Goal: Information Seeking & Learning: Learn about a topic

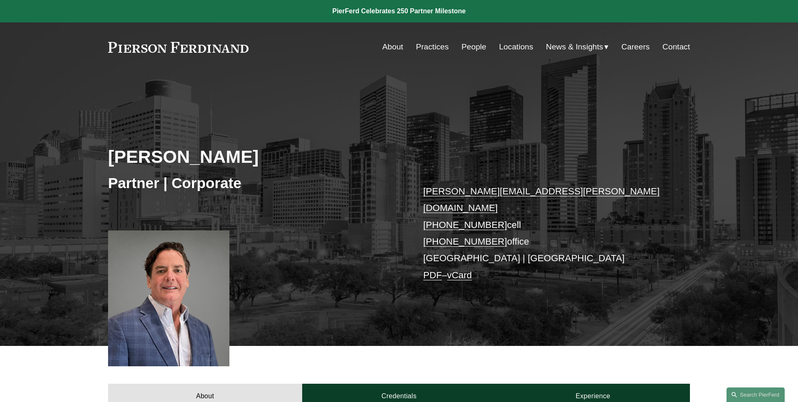
scroll to position [328, 0]
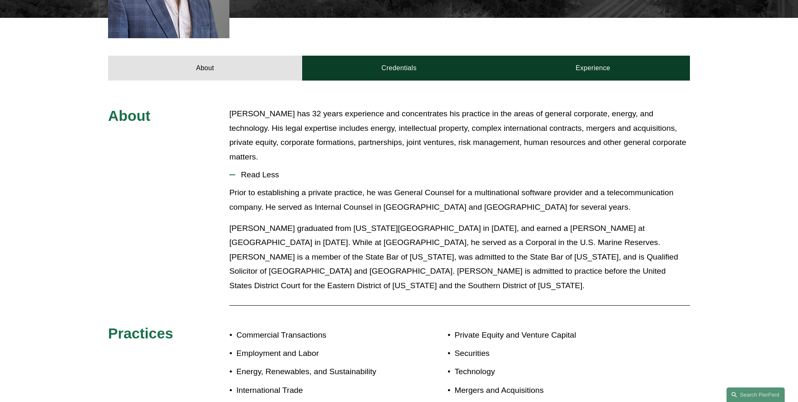
click at [274, 170] on span "Read Less" at bounding box center [462, 174] width 454 height 9
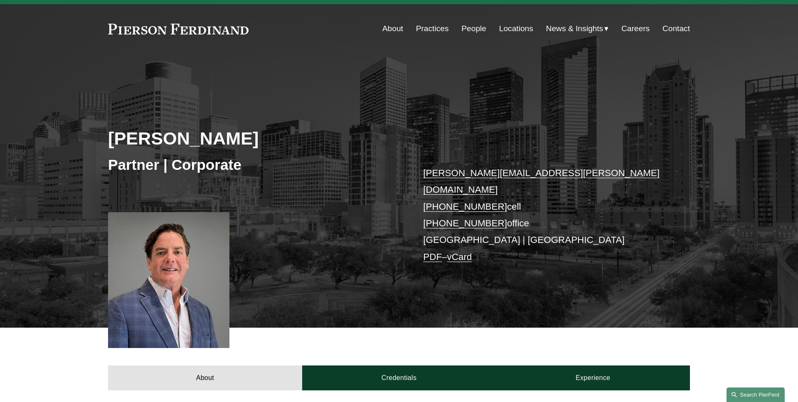
click at [767, 395] on link "Search this site" at bounding box center [755, 395] width 58 height 15
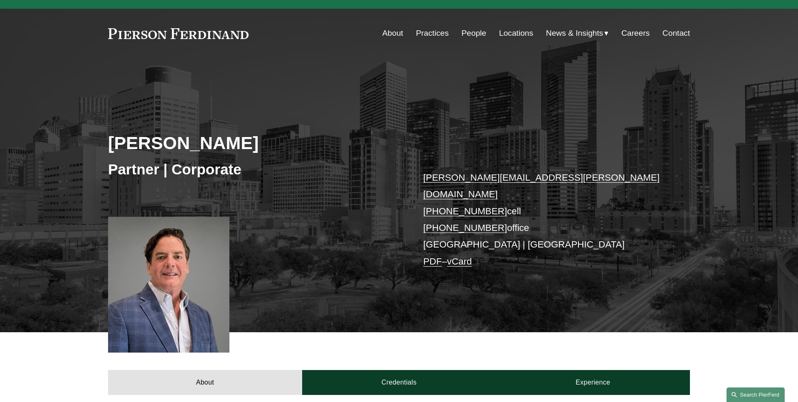
scroll to position [0, 0]
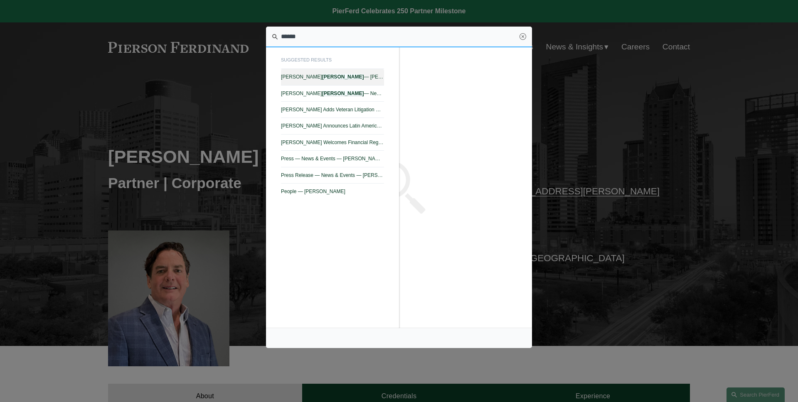
click at [371, 72] on link "Julian Hammar — Pierson Ferdinand LLP" at bounding box center [332, 77] width 103 height 16
type input "******"
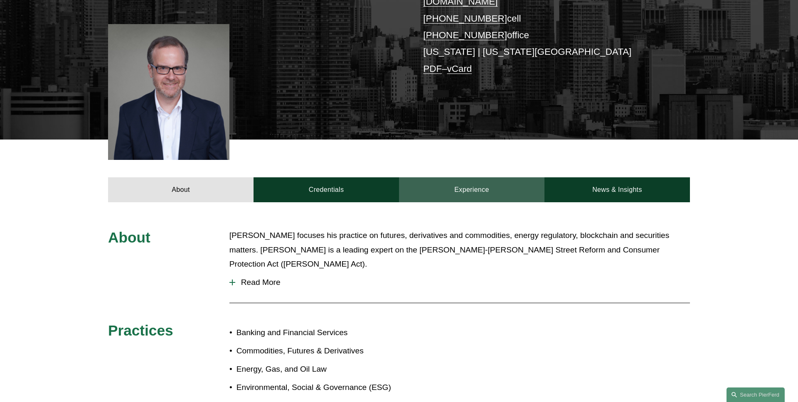
scroll to position [207, 0]
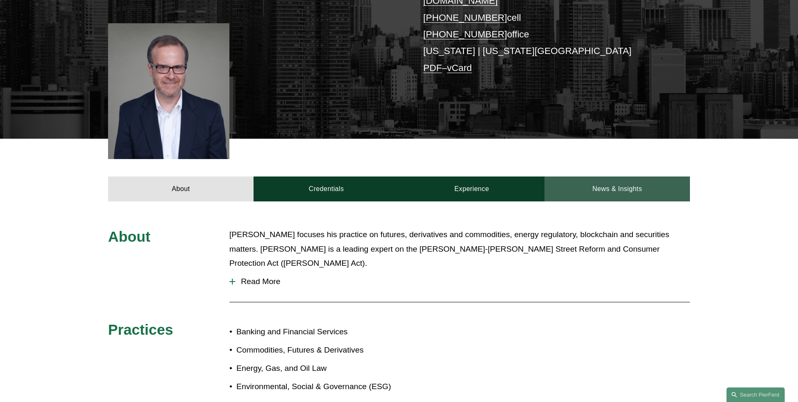
click at [600, 177] on link "News & Insights" at bounding box center [616, 189] width 145 height 25
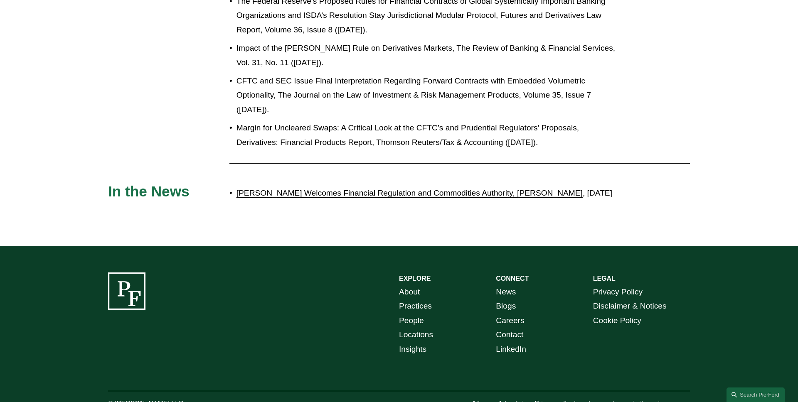
scroll to position [1566, 0]
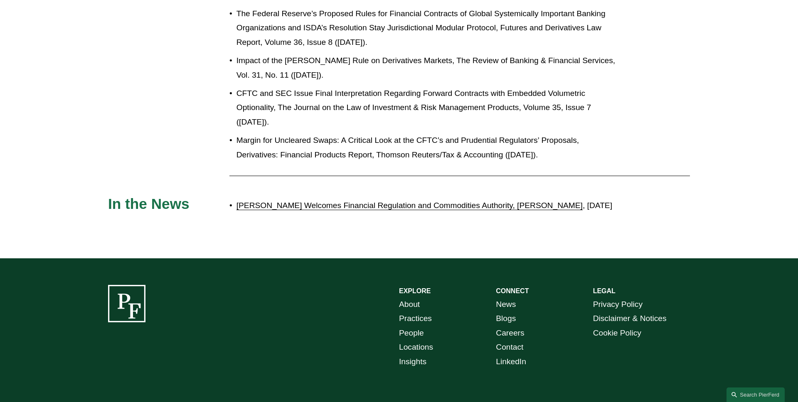
click at [304, 201] on link "[PERSON_NAME] Welcomes Financial Regulation and Commodities Authority, [PERSON_…" at bounding box center [409, 205] width 346 height 9
